Goal: Communication & Community: Answer question/provide support

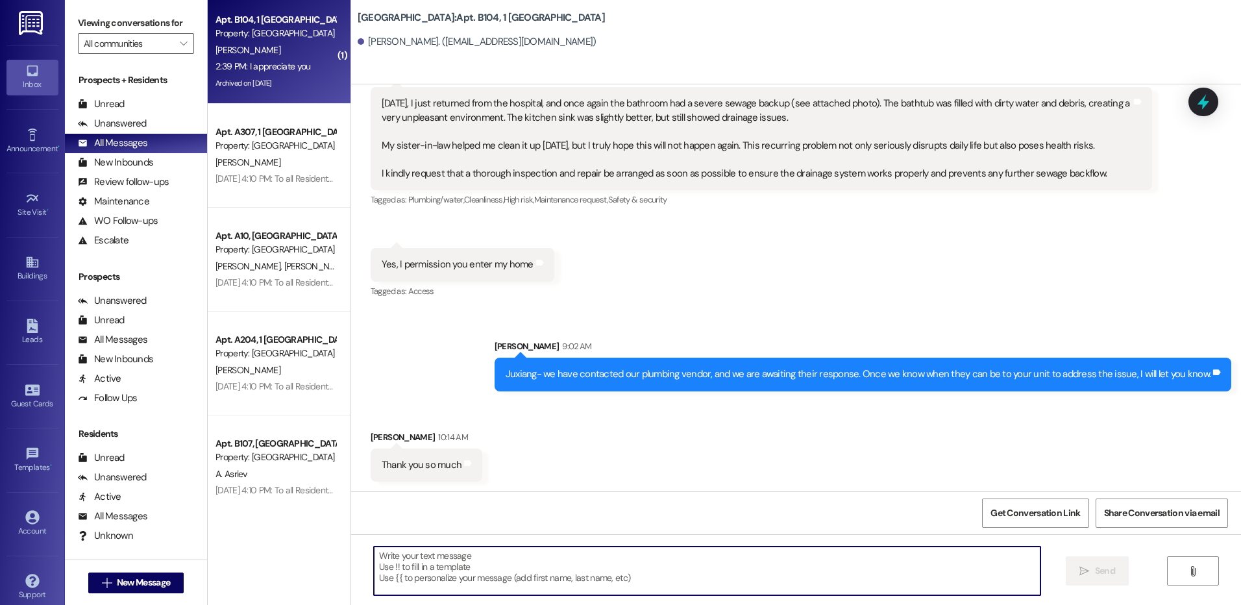
scroll to position [30068, 0]
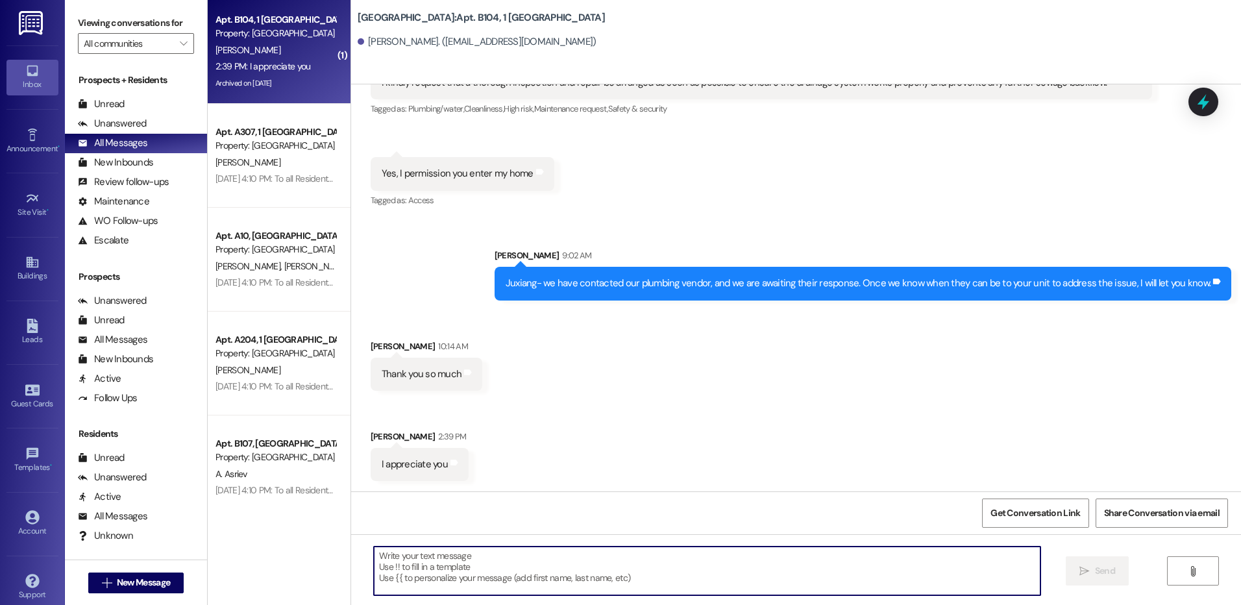
click at [475, 554] on textarea at bounding box center [707, 571] width 666 height 49
click at [434, 567] on textarea at bounding box center [707, 571] width 666 height 49
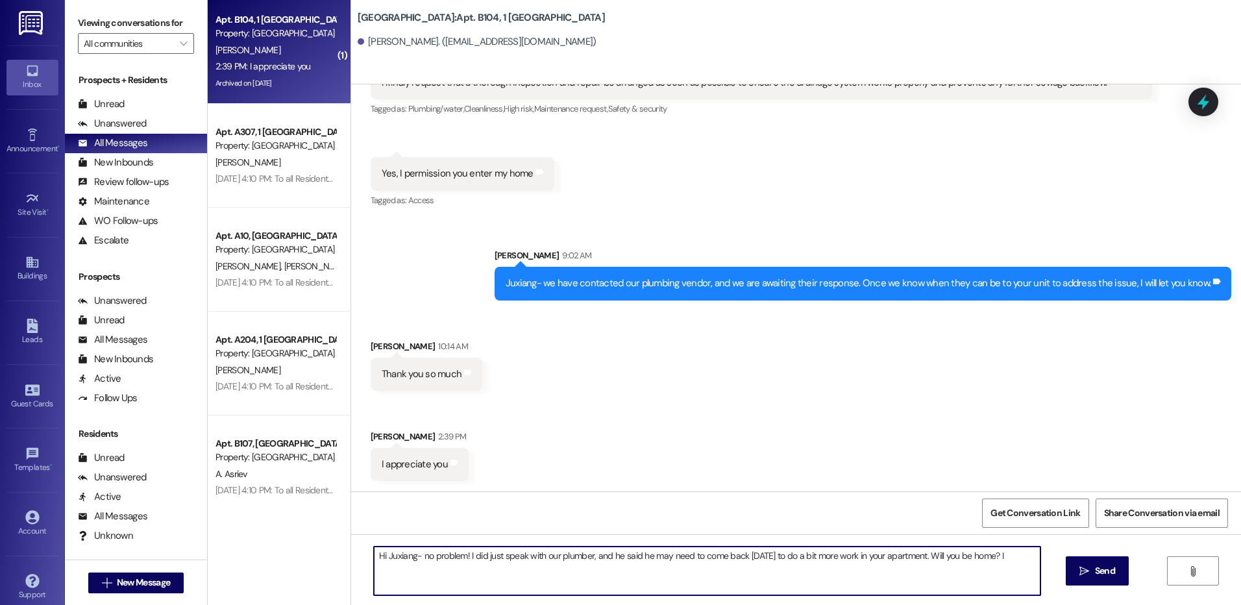
type textarea "Hi Juxiang- no problem! I did just speak with our plumber, and he said he may n…"
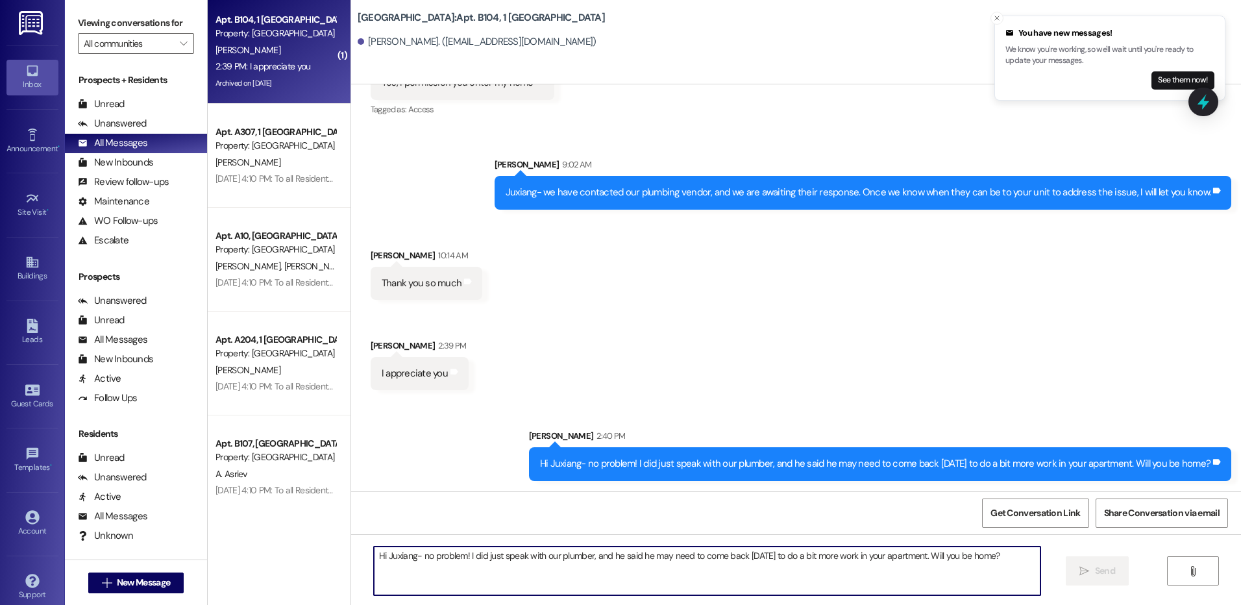
scroll to position [30262, 0]
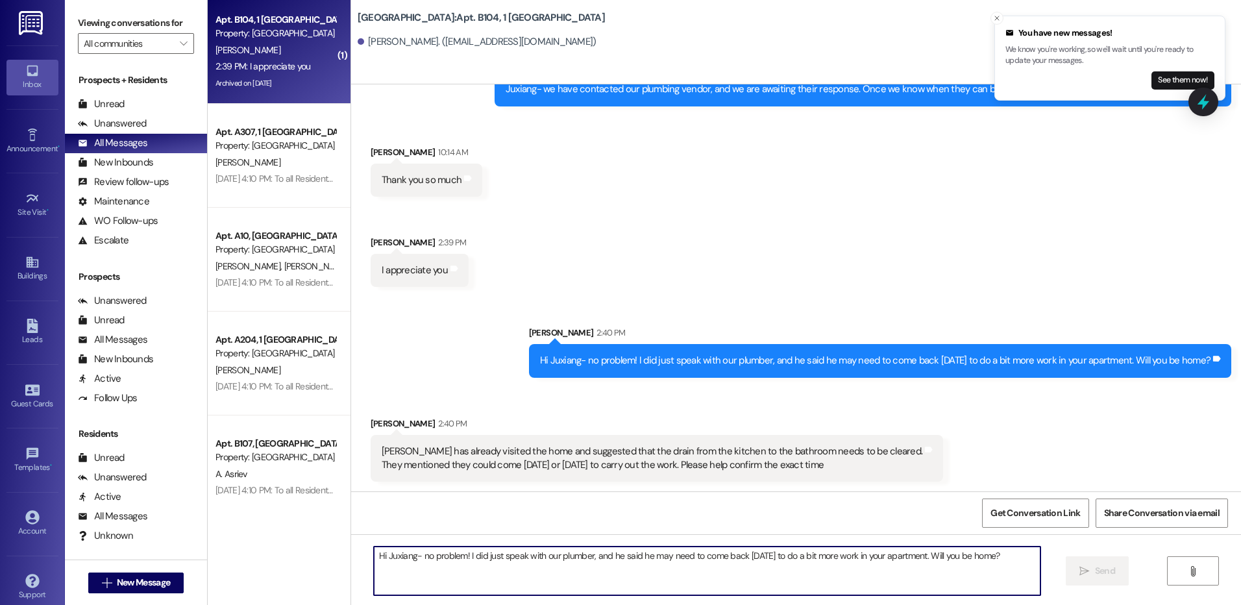
click at [506, 558] on textarea "Hi Juxiang- no problem! I did just speak with our plumber, and he said he may n…" at bounding box center [707, 571] width 666 height 49
type textarea "We are waiting to hear from them on timing. They typically do not provide an ex…"
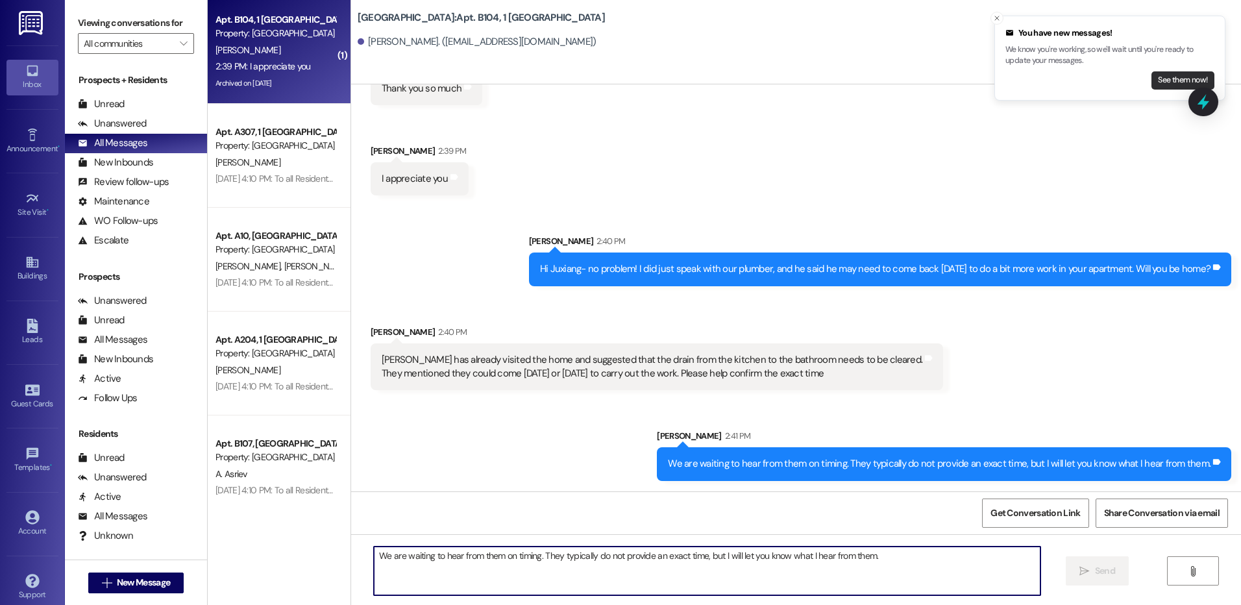
click at [1169, 79] on button "See them now!" at bounding box center [1183, 80] width 63 height 18
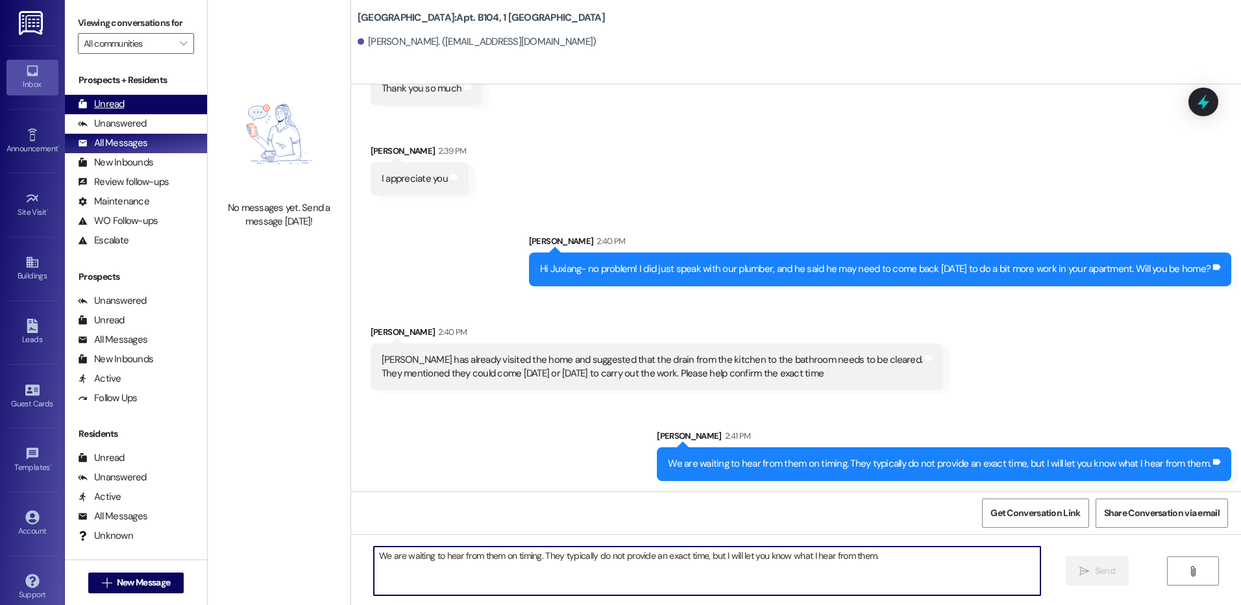
click at [110, 103] on div "Unread" at bounding box center [101, 104] width 47 height 14
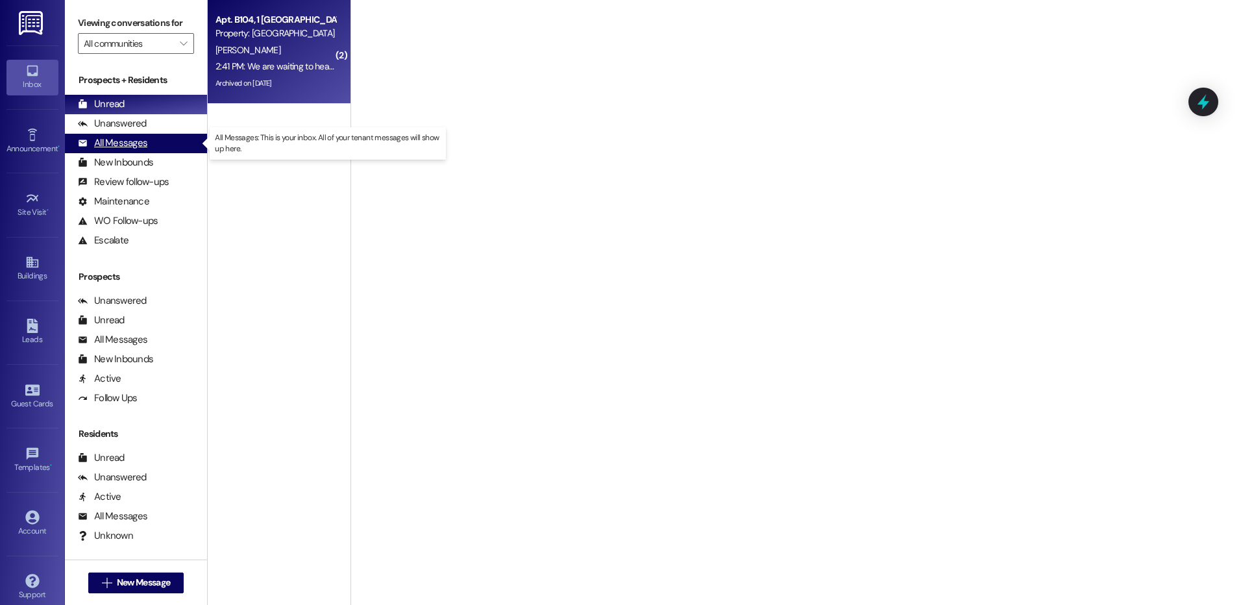
click at [113, 143] on div "All Messages" at bounding box center [112, 143] width 69 height 14
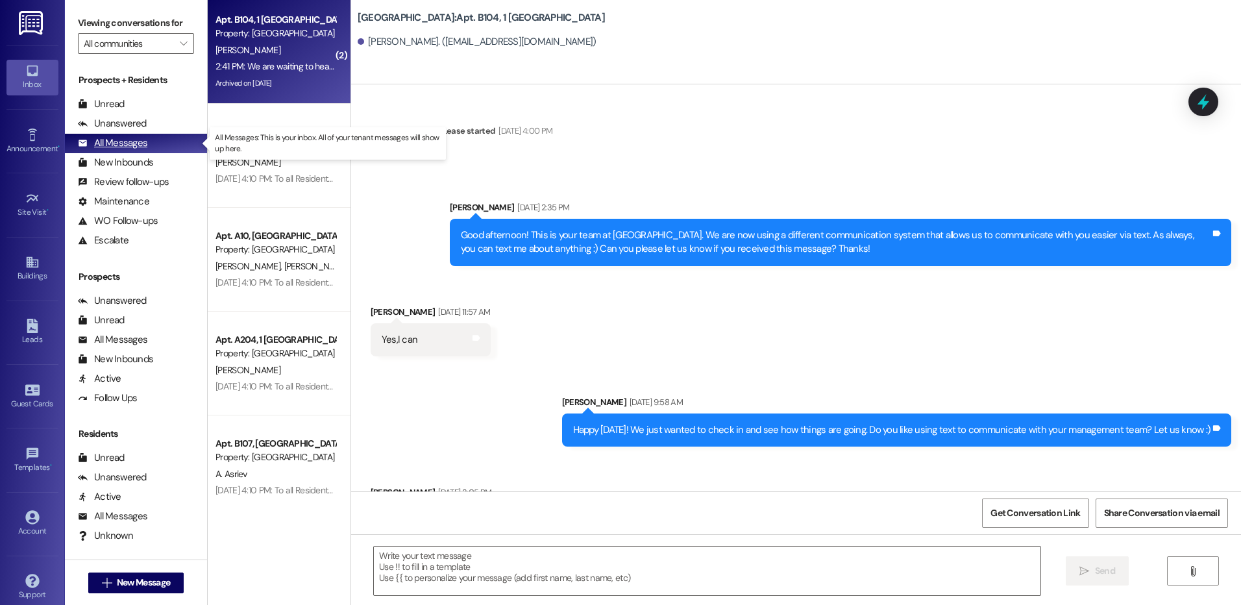
click at [266, 44] on div "[PERSON_NAME]" at bounding box center [275, 50] width 123 height 16
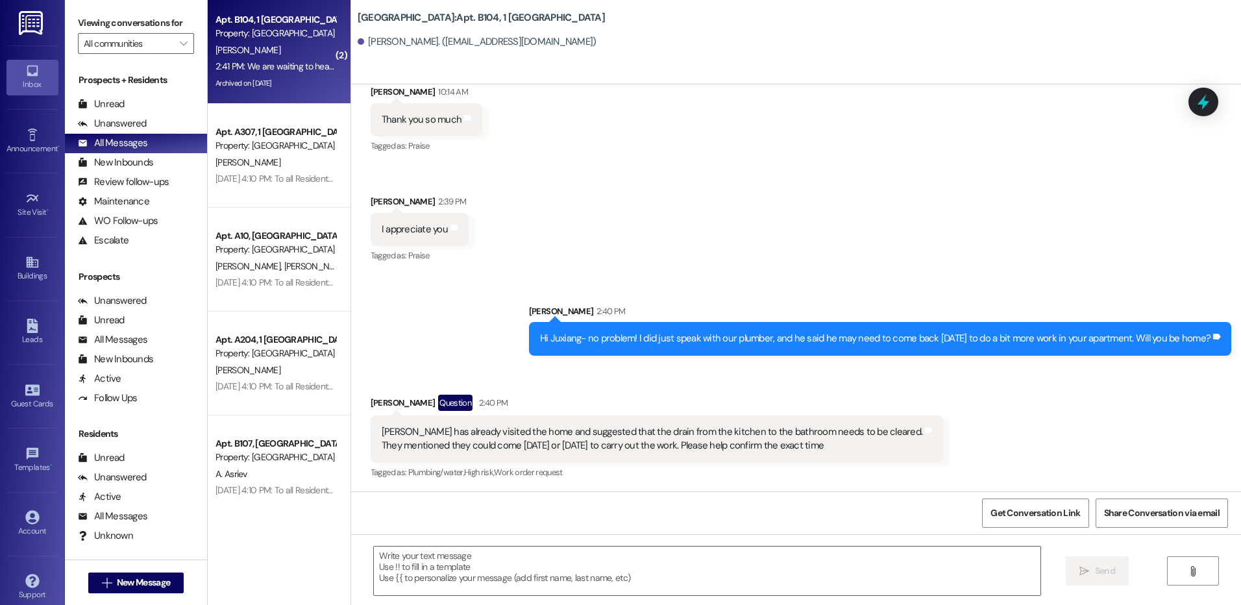
scroll to position [30432, 0]
